Goal: Information Seeking & Learning: Learn about a topic

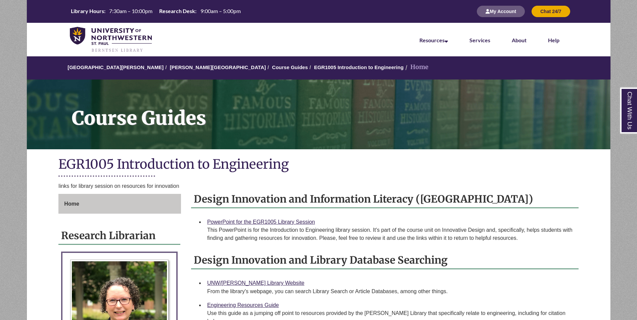
drag, startPoint x: 188, startPoint y: 190, endPoint x: 456, endPoint y: 206, distance: 268.1
click at [456, 206] on h2 "Design Innovation and Information Literacy ([GEOGRAPHIC_DATA])" at bounding box center [385, 200] width 388 height 18
drag, startPoint x: 455, startPoint y: 195, endPoint x: 190, endPoint y: 203, distance: 265.1
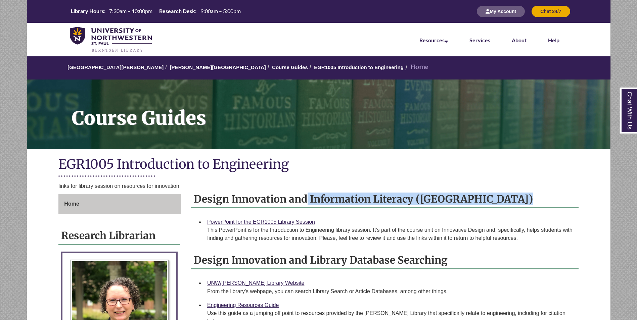
drag, startPoint x: 190, startPoint y: 203, endPoint x: 450, endPoint y: 203, distance: 260.0
click at [450, 203] on h2 "Design Innovation and Information Literacy ([GEOGRAPHIC_DATA])" at bounding box center [385, 200] width 388 height 18
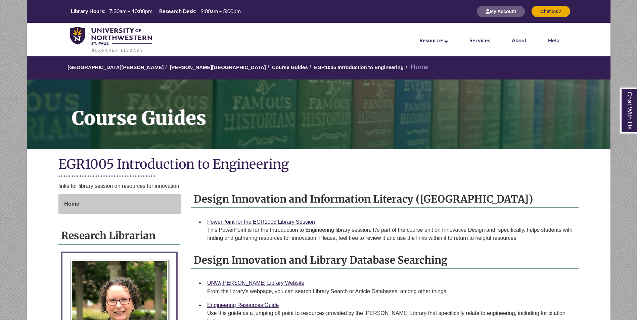
drag, startPoint x: 435, startPoint y: 204, endPoint x: 192, endPoint y: 207, distance: 242.5
click at [192, 207] on h2 "Design Innovation and Information Literacy ([GEOGRAPHIC_DATA])" at bounding box center [385, 200] width 388 height 18
drag, startPoint x: 192, startPoint y: 207, endPoint x: 191, endPoint y: 201, distance: 6.8
click at [191, 201] on h2 "Design Innovation and Information Literacy ([GEOGRAPHIC_DATA])" at bounding box center [385, 200] width 388 height 18
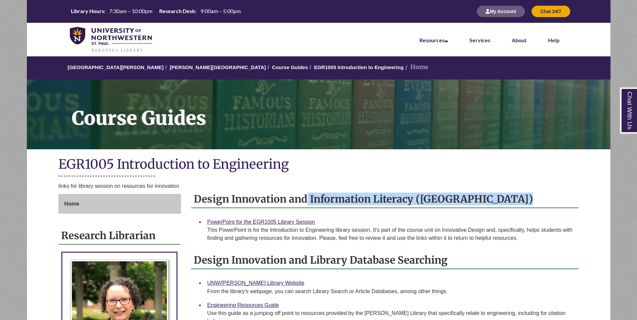
drag, startPoint x: 191, startPoint y: 201, endPoint x: 435, endPoint y: 200, distance: 243.8
click at [435, 200] on h2 "Design Innovation and Information Literacy ([GEOGRAPHIC_DATA])" at bounding box center [385, 200] width 388 height 18
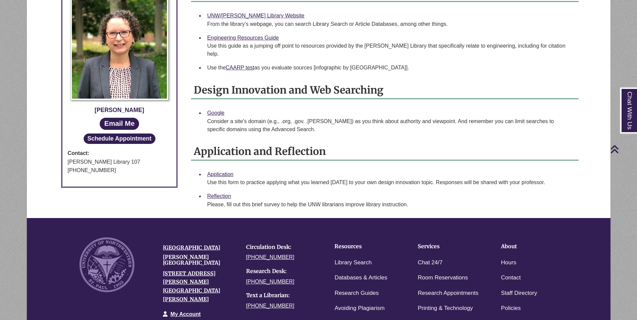
scroll to position [269, 0]
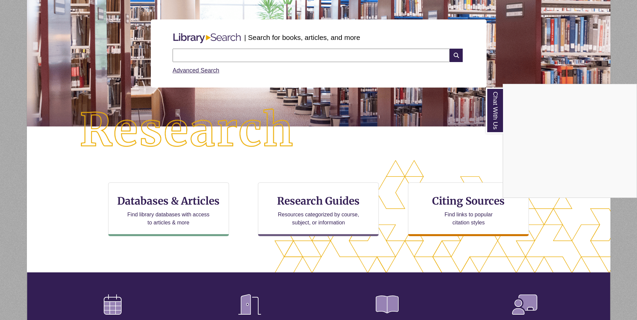
scroll to position [67, 0]
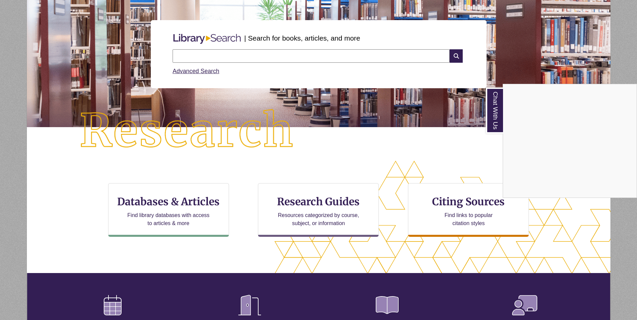
click at [165, 209] on div "Chat With Us" at bounding box center [318, 160] width 637 height 320
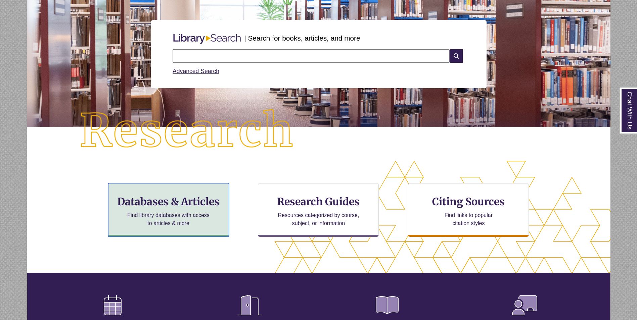
click at [167, 209] on div "Databases & Articles Find library databases with access to articles & more" at bounding box center [168, 210] width 121 height 54
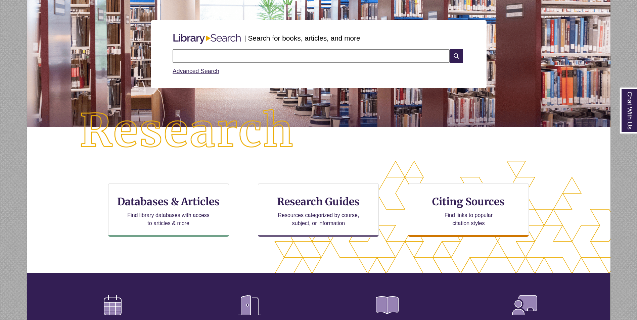
click at [232, 62] on input "text" at bounding box center [311, 55] width 277 height 13
type input "**********"
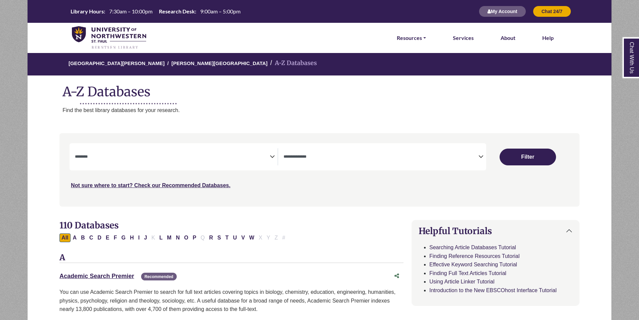
select select "Database Subject Filter"
select select "Database Types Filter"
